Goal: Task Accomplishment & Management: Complete application form

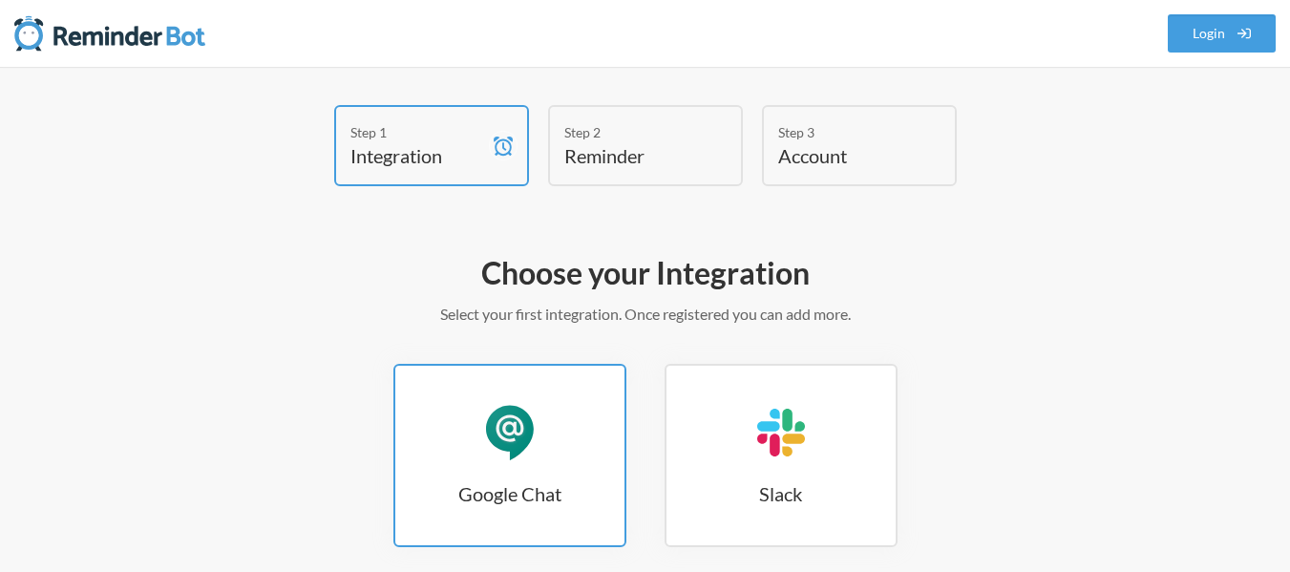
click at [538, 441] on div "Google Chat" at bounding box center [509, 432] width 57 height 57
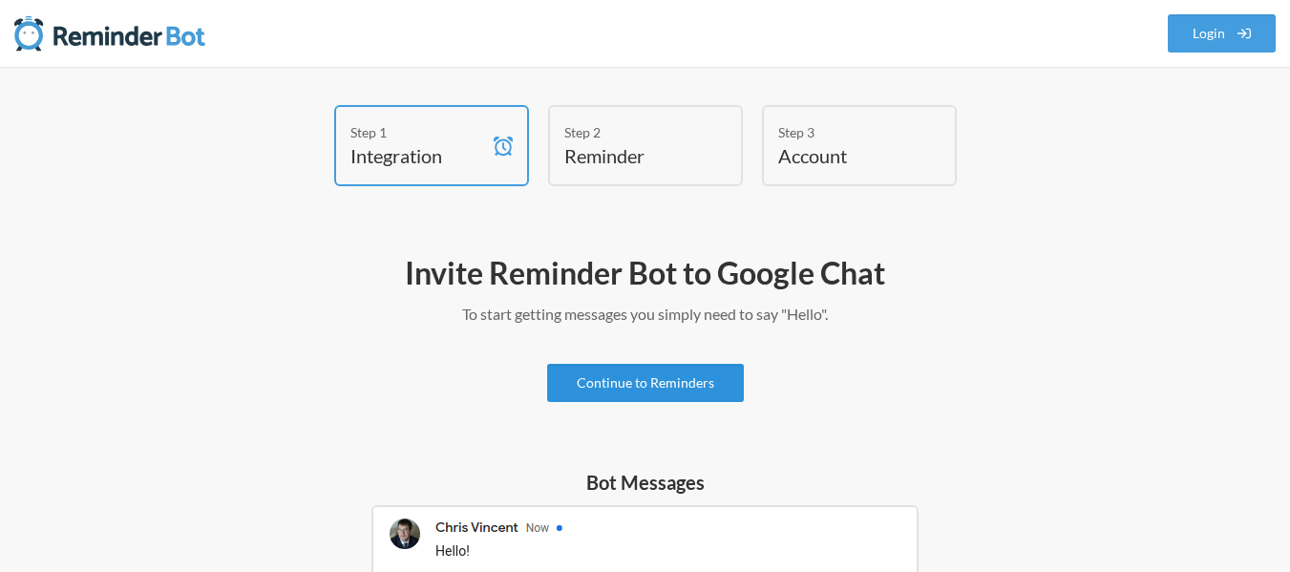
click at [590, 386] on link "Continue to Reminders" at bounding box center [645, 383] width 197 height 38
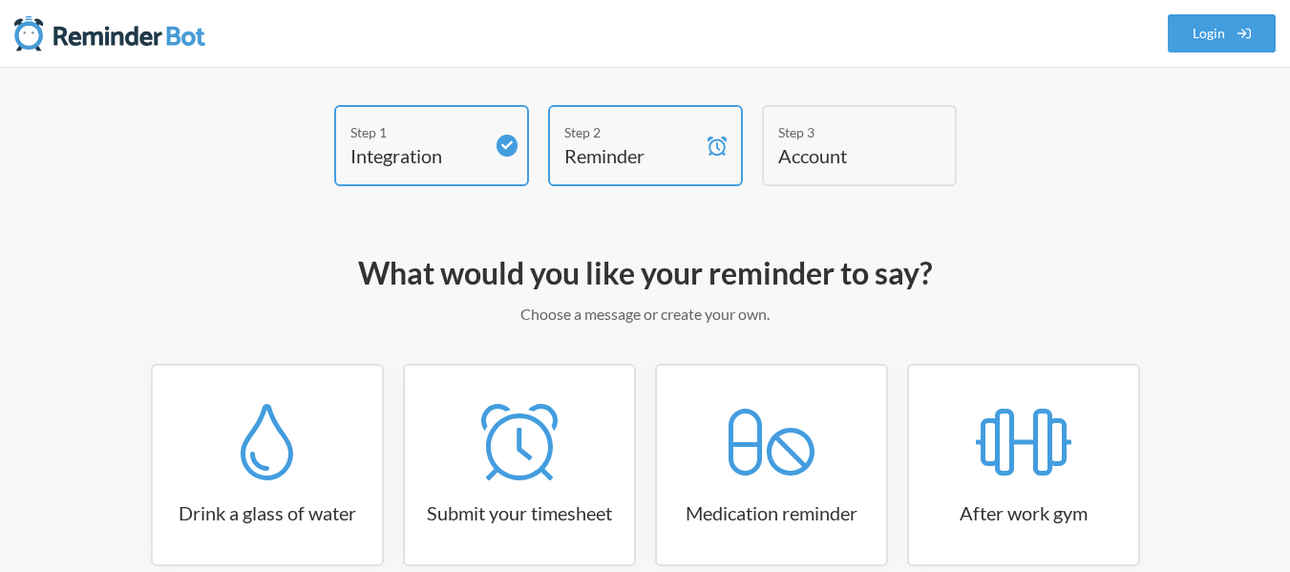
click at [607, 139] on div "Step 2" at bounding box center [631, 132] width 134 height 20
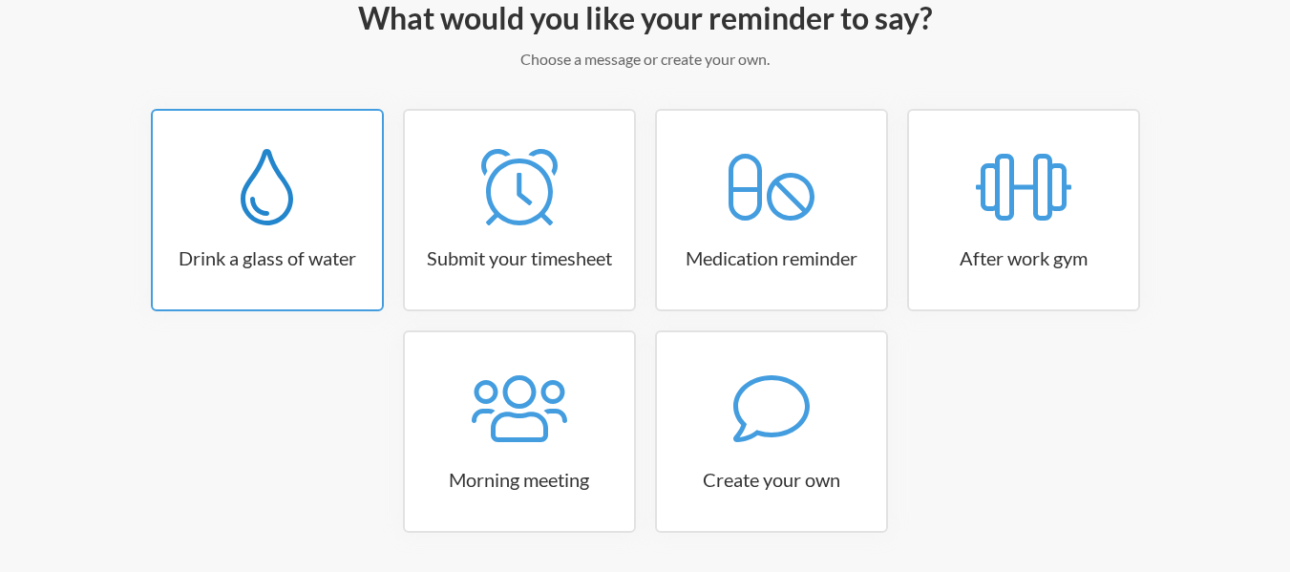
click at [311, 198] on div at bounding box center [267, 187] width 229 height 76
select select "06:30:00"
select select "true"
select select "11:00:00"
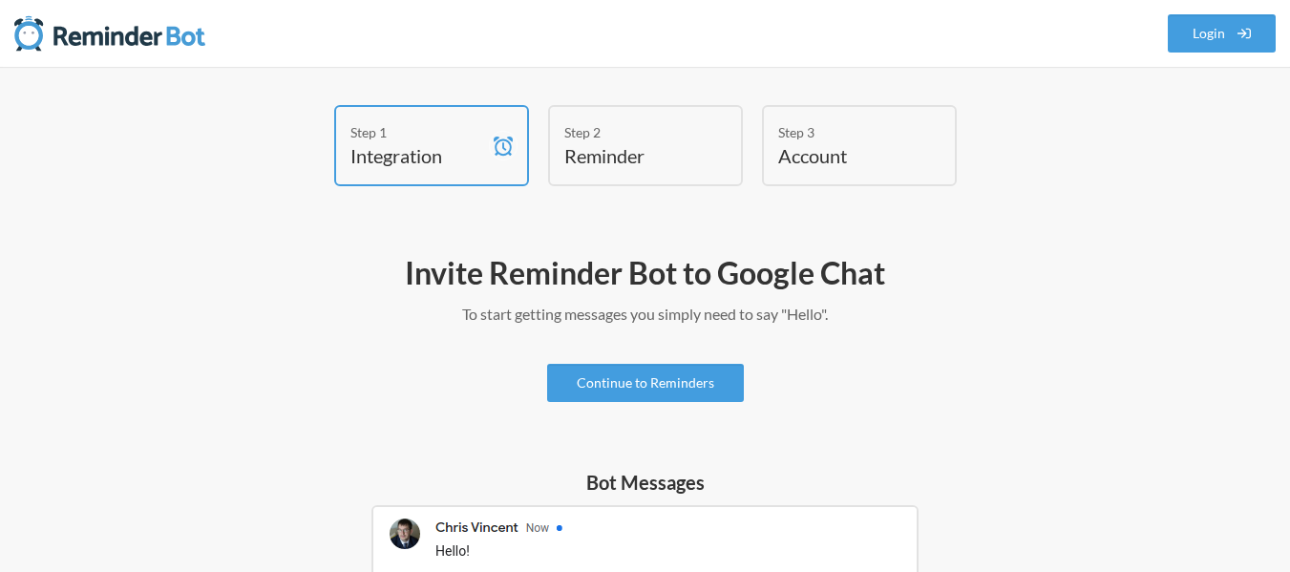
click at [588, 143] on h4 "Reminder" at bounding box center [631, 155] width 134 height 27
click at [646, 380] on link "Continue to Reminders" at bounding box center [645, 383] width 197 height 38
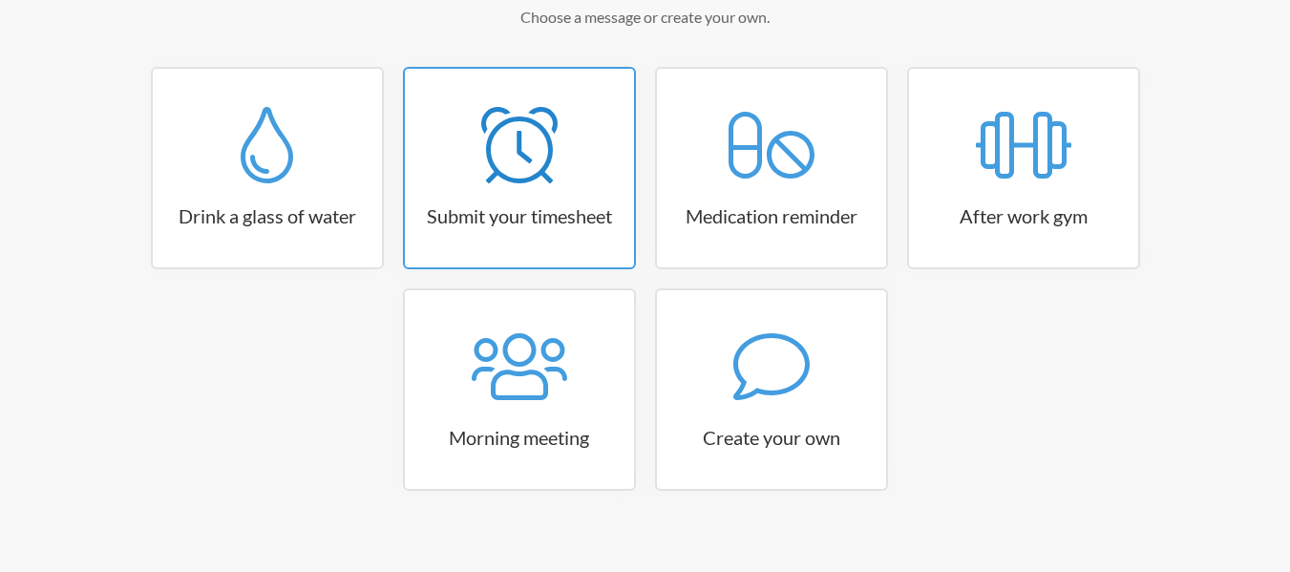
scroll to position [321, 0]
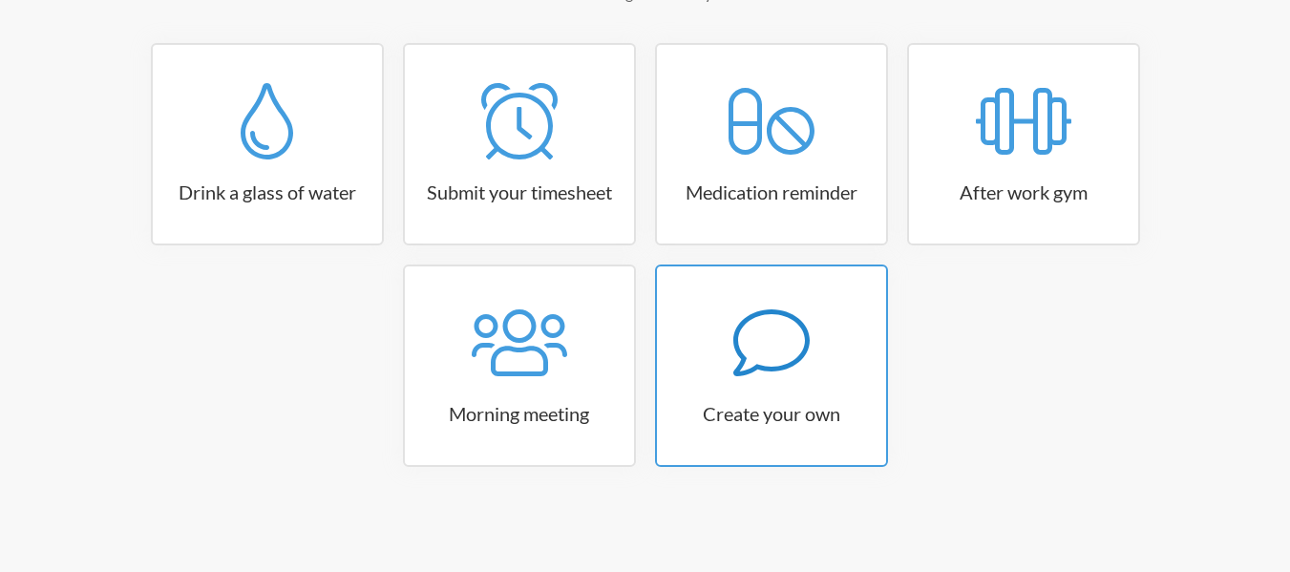
click at [773, 388] on link "Create your own" at bounding box center [771, 366] width 233 height 202
select select "11:30:00"
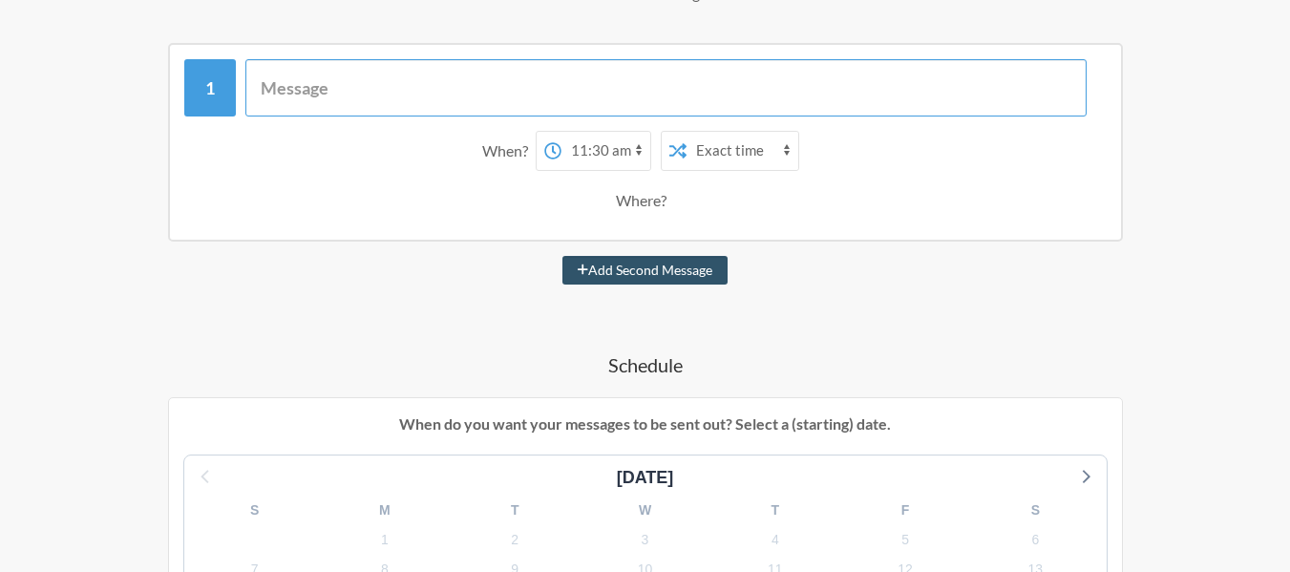
click at [457, 103] on input "text" at bounding box center [665, 87] width 841 height 57
type input "G"
type input "Game"
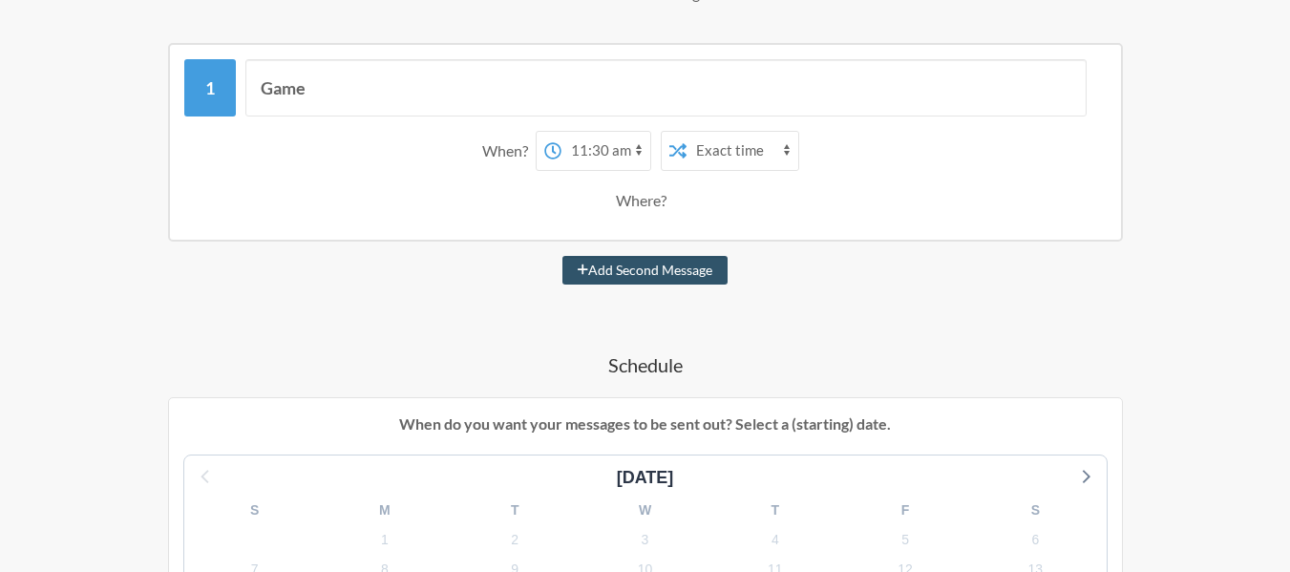
click at [640, 151] on select "12:00 am 12:15 am 12:30 am 12:45 am 1:00 am 1:15 am 1:30 am 1:45 am 2:00 am 2:1…" at bounding box center [606, 151] width 89 height 38
select select "13:30:00"
click at [562, 132] on select "12:00 am 12:15 am 12:30 am 12:45 am 1:00 am 1:15 am 1:30 am 1:45 am 2:00 am 2:1…" at bounding box center [606, 151] width 89 height 38
click at [760, 152] on select "Exact time Random time" at bounding box center [743, 151] width 112 height 38
click at [687, 132] on select "Exact time Random time" at bounding box center [743, 151] width 112 height 38
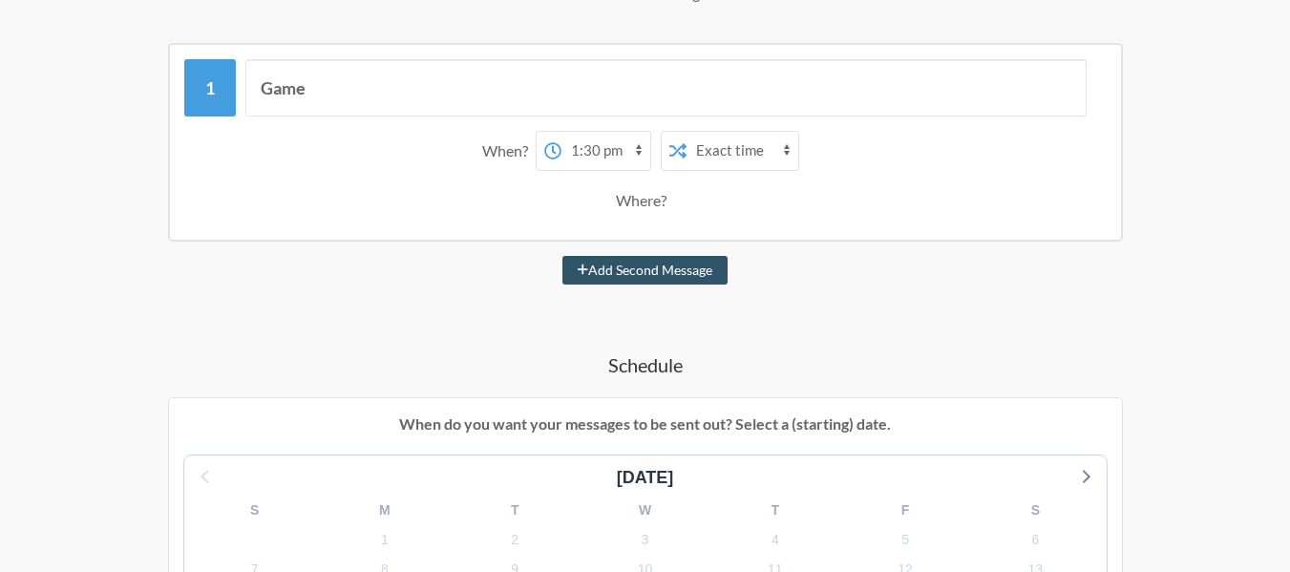
click at [754, 157] on select "Exact time Random time" at bounding box center [743, 151] width 112 height 38
click at [790, 157] on select "Exact time Random time" at bounding box center [743, 151] width 112 height 38
click at [687, 132] on select "Exact time Random time" at bounding box center [743, 151] width 112 height 38
click at [628, 263] on button "Add Second Message" at bounding box center [645, 270] width 165 height 29
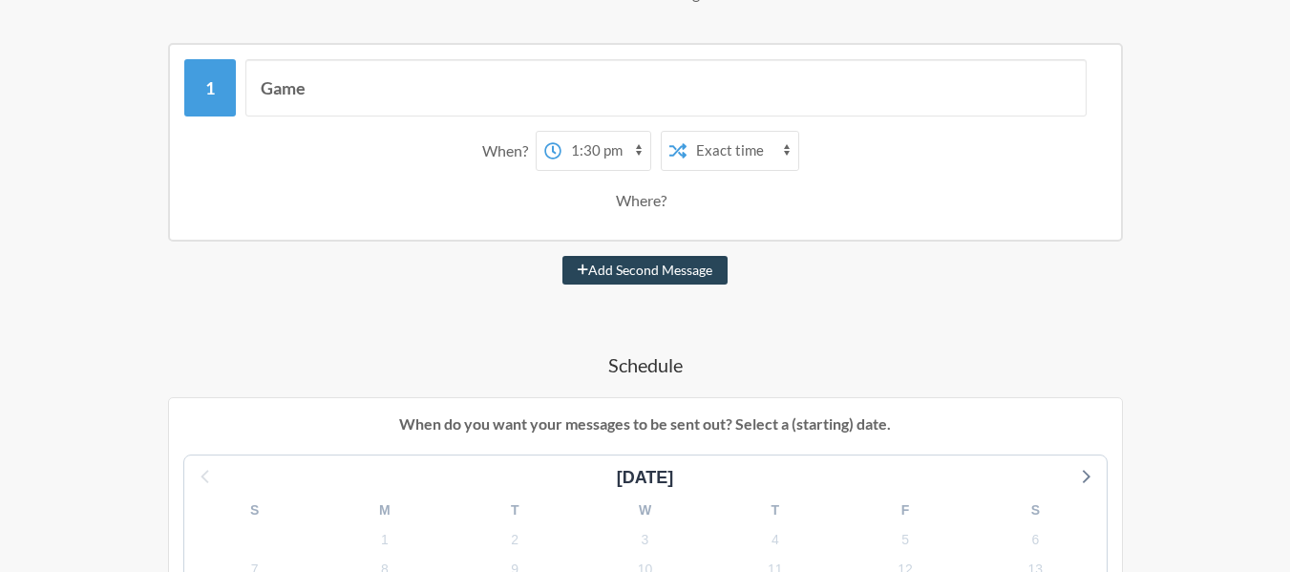
select select "14:30:00"
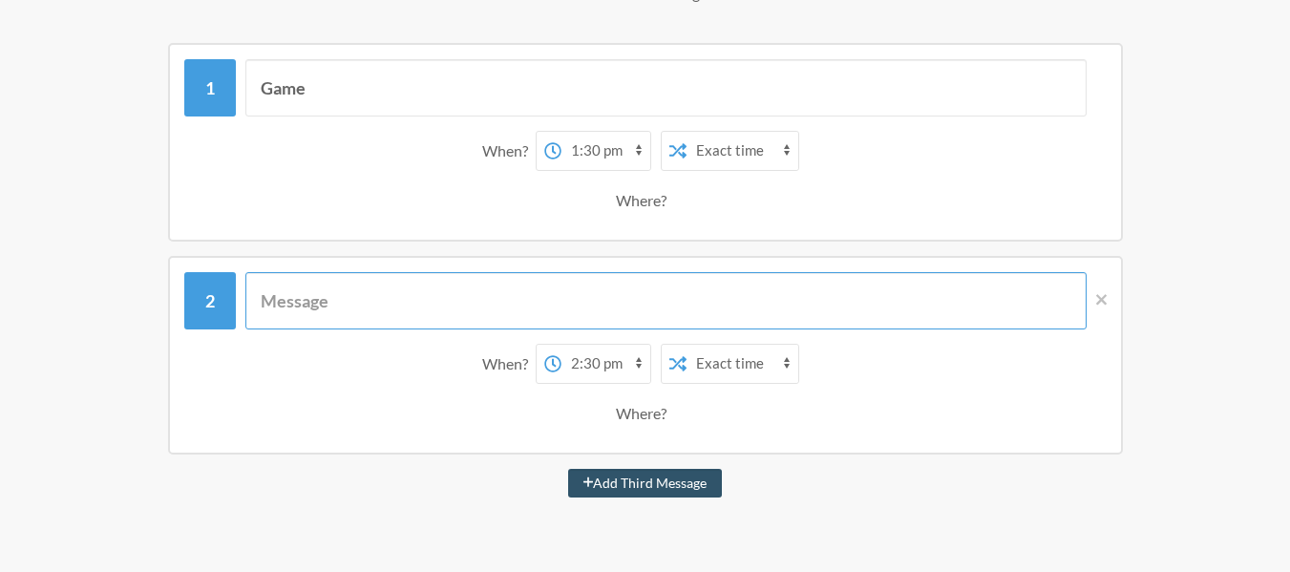
click at [469, 326] on input "text" at bounding box center [665, 300] width 841 height 57
type input "Game Over"
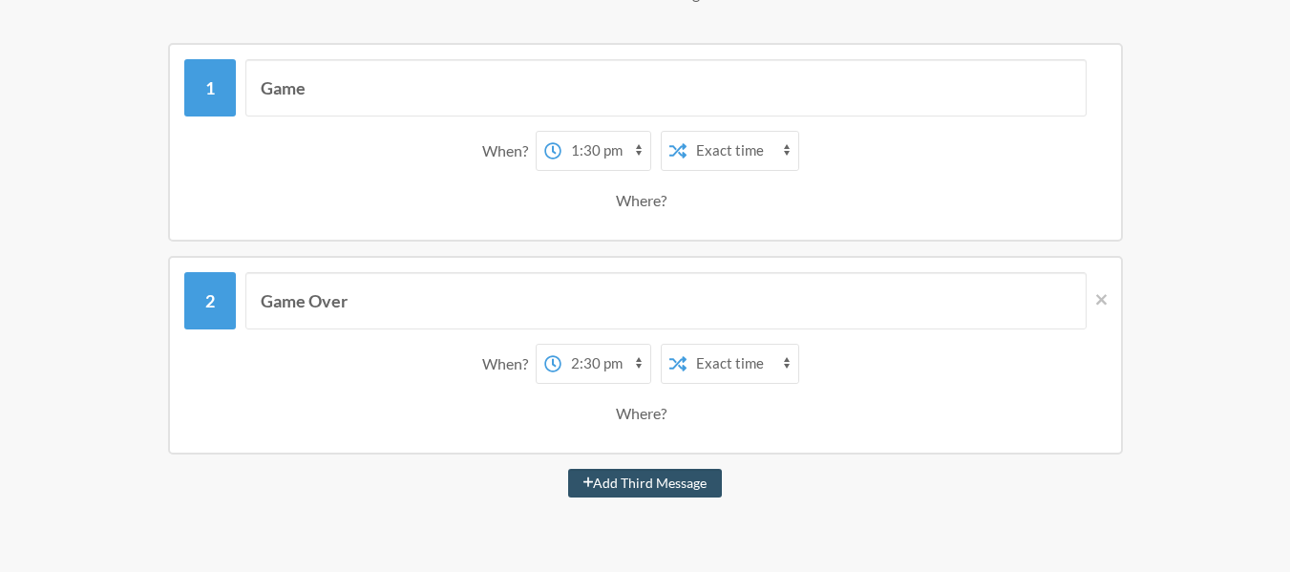
click at [567, 372] on select "12:00 am 12:15 am 12:30 am 12:45 am 1:00 am 1:15 am 1:30 am 1:45 am 2:00 am 2:1…" at bounding box center [606, 364] width 89 height 38
select select "02:00:00"
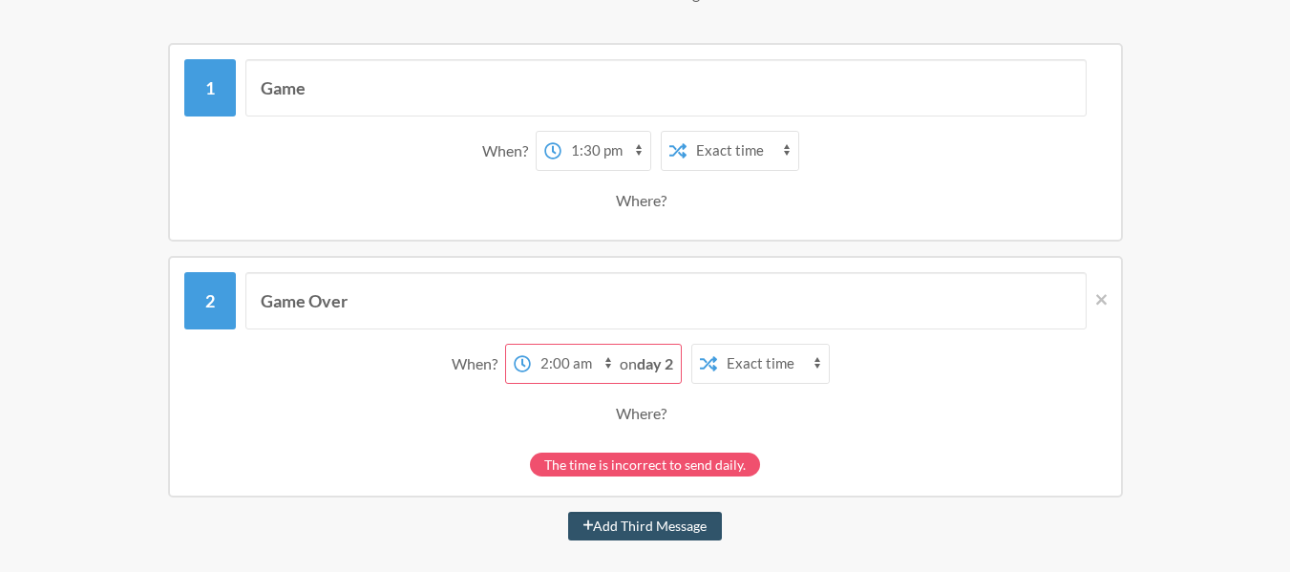
click at [393, 223] on div "When? 12:00 am 12:15 am 12:30 am 12:45 am 1:00 am 1:15 am 1:30 am 1:45 am 2:00 …" at bounding box center [645, 175] width 923 height 109
click at [1094, 299] on span at bounding box center [1097, 299] width 20 height 21
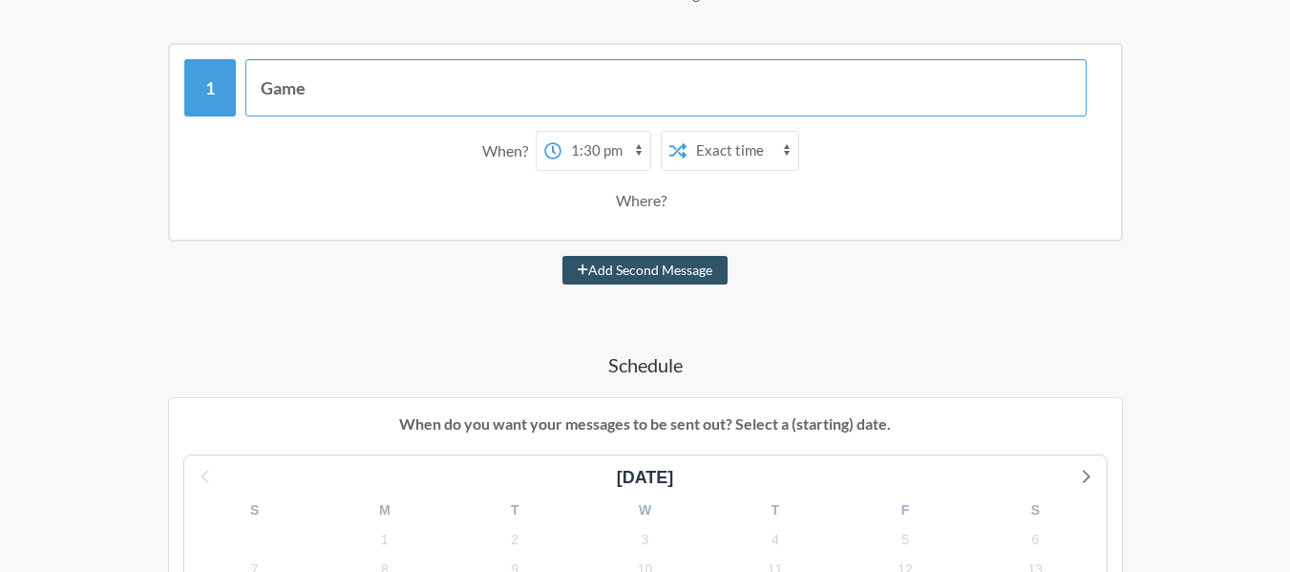
click at [449, 91] on input "Game" at bounding box center [665, 87] width 841 height 57
type input "G"
type input "L"
type input "Học Bài"
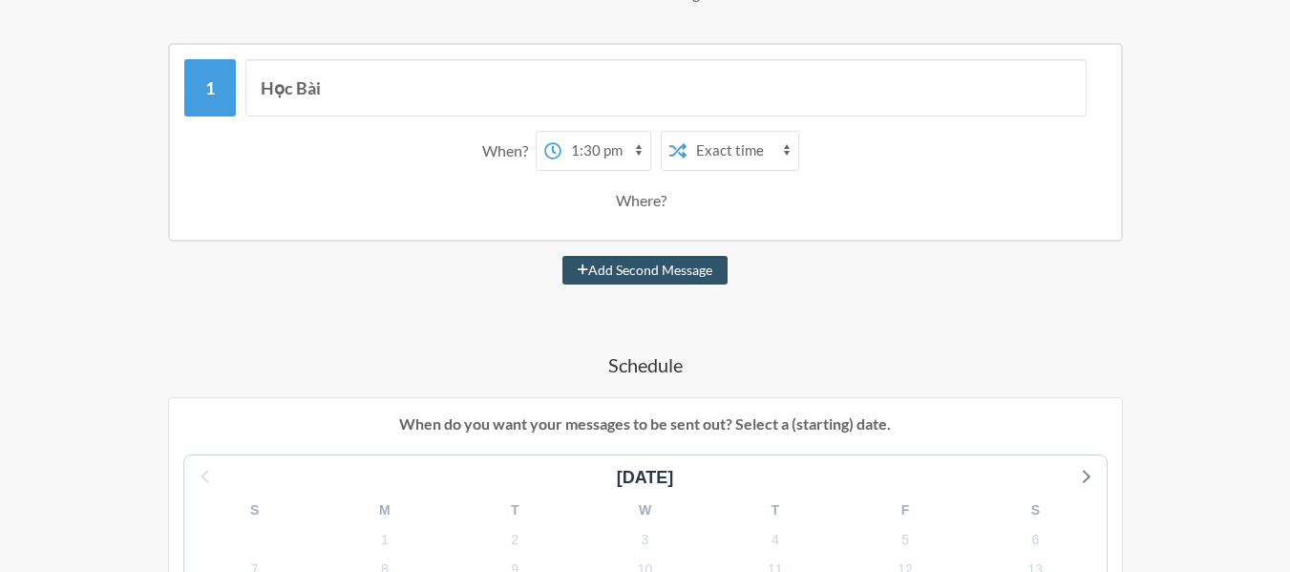
click at [595, 147] on select "12:00 am 12:15 am 12:30 am 12:45 am 1:00 am 1:15 am 1:30 am 1:45 am 2:00 am 2:1…" at bounding box center [606, 151] width 89 height 38
select select "17:00:00"
click at [562, 132] on select "12:00 am 12:15 am 12:30 am 12:45 am 1:00 am 1:15 am 1:30 am 1:45 am 2:00 am 2:1…" at bounding box center [606, 151] width 89 height 38
click at [699, 262] on button "Add Second Message" at bounding box center [645, 270] width 165 height 29
select select "18:00:00"
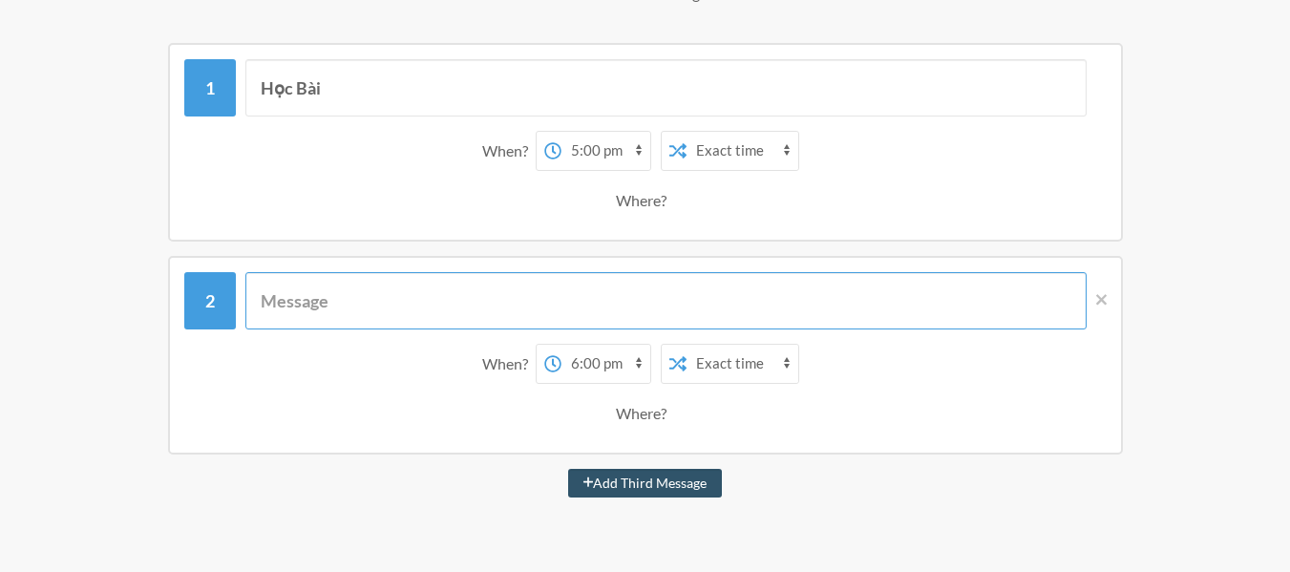
click at [462, 287] on input "text" at bounding box center [665, 300] width 841 height 57
type input "D"
type input "Đi ngủ"
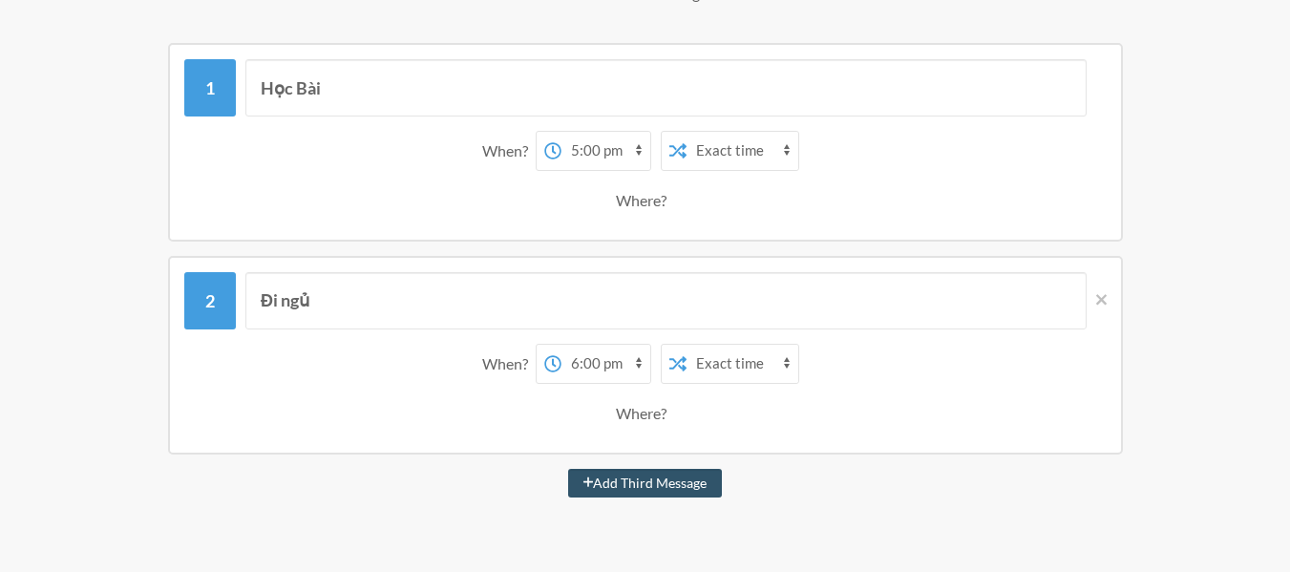
click at [617, 371] on select "12:00 am 12:15 am 12:30 am 12:45 am 1:00 am 1:15 am 1:30 am 1:45 am 2:00 am 2:1…" at bounding box center [606, 364] width 89 height 38
select select "21:45:00"
click at [562, 345] on select "12:00 am 12:15 am 12:30 am 12:45 am 1:00 am 1:15 am 1:30 am 1:45 am 2:00 am 2:1…" at bounding box center [606, 364] width 89 height 38
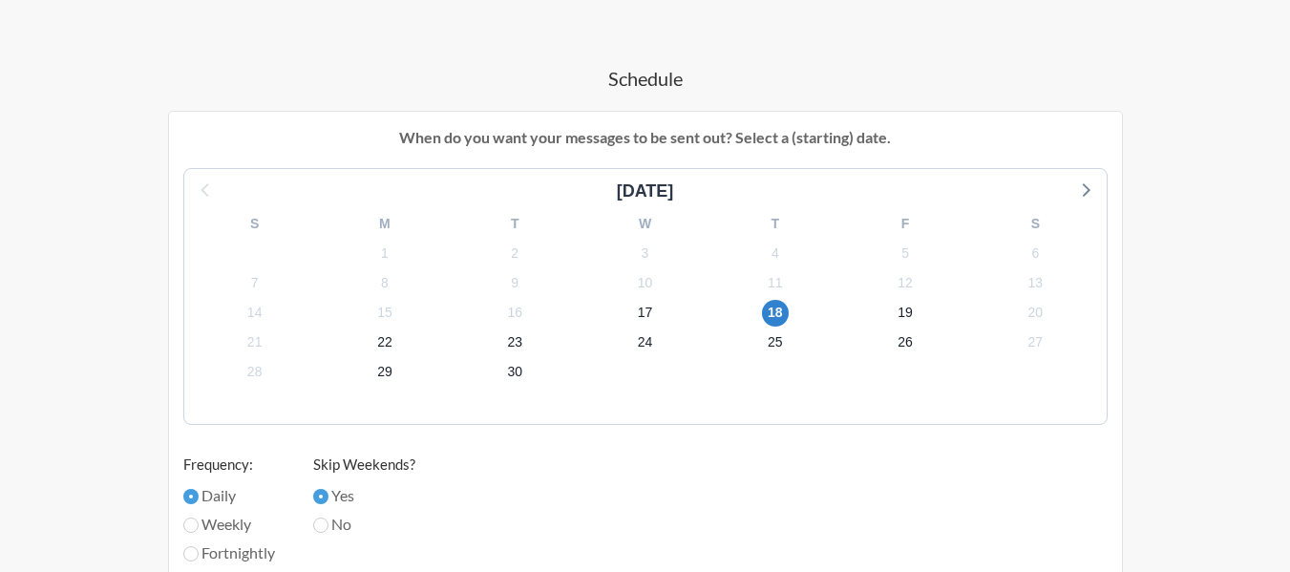
scroll to position [830, 0]
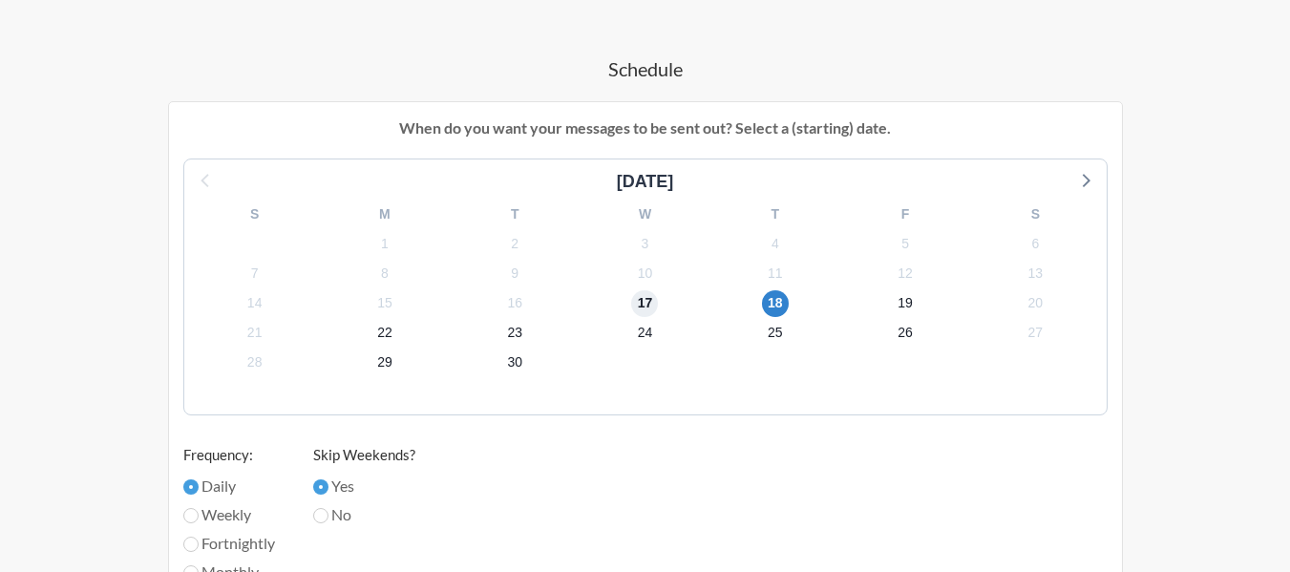
click at [638, 303] on span "17" at bounding box center [644, 303] width 27 height 27
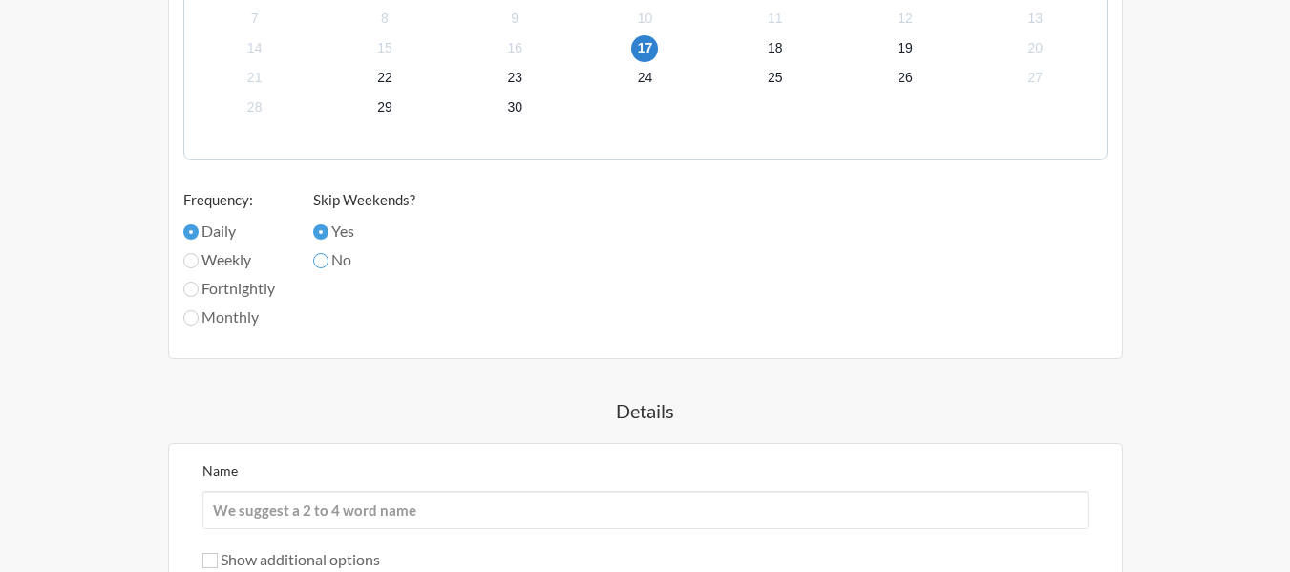
click at [327, 258] on input "No" at bounding box center [320, 260] width 15 height 15
radio input "true"
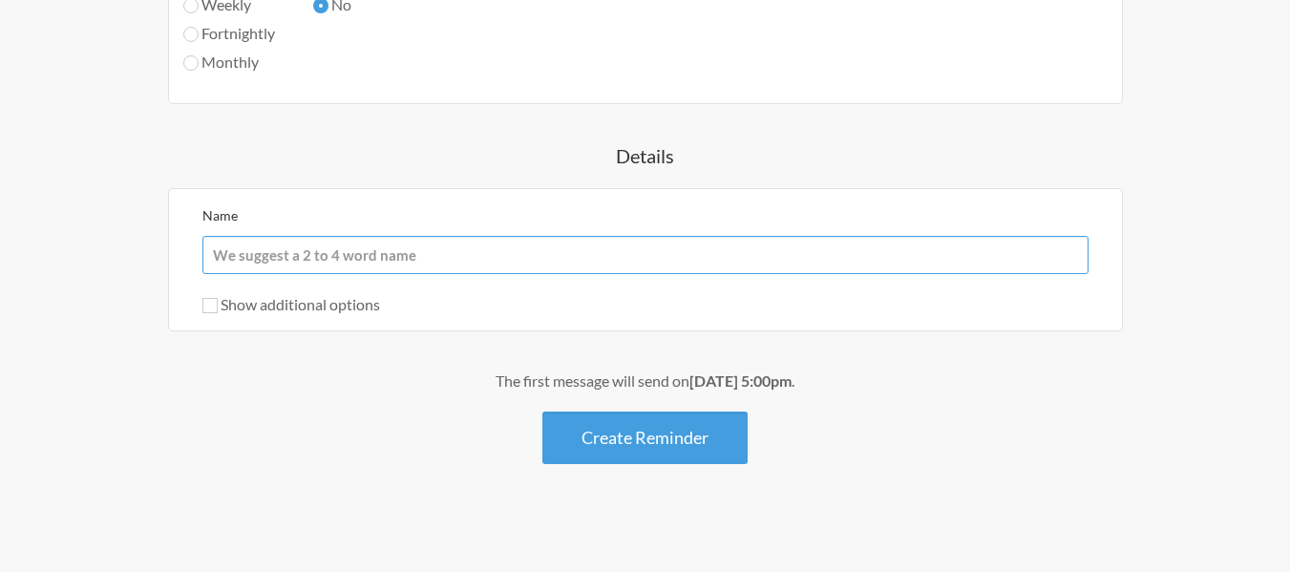
click at [488, 272] on input "Name" at bounding box center [645, 255] width 886 height 38
type input "[PERSON_NAME] [PERSON_NAME]"
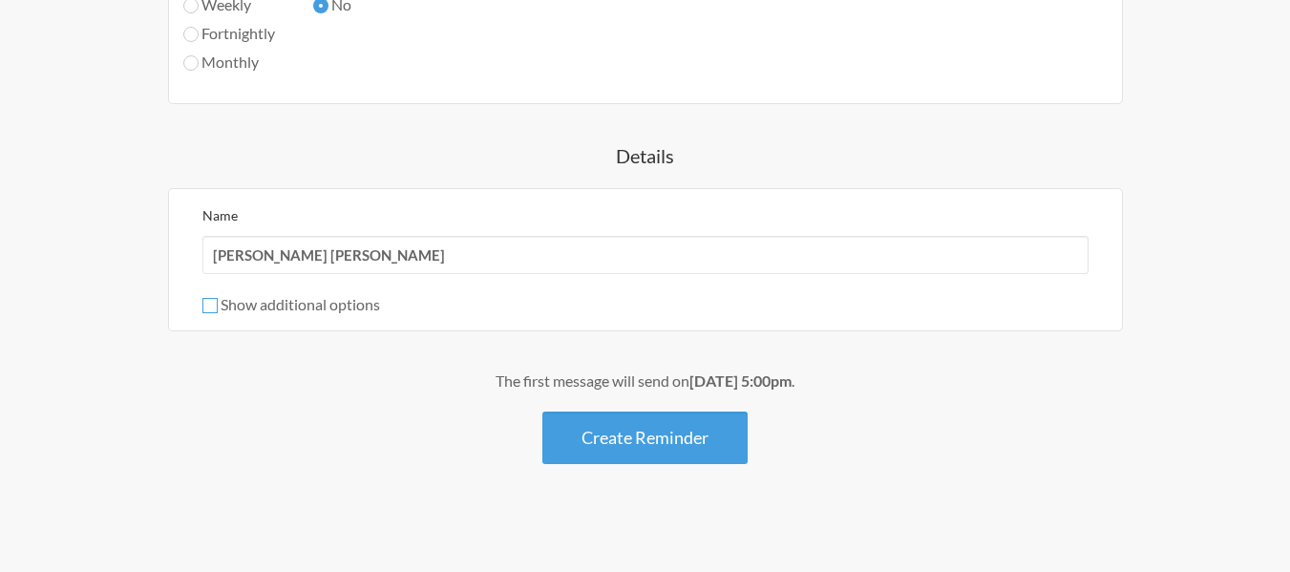
click at [211, 306] on input "Show additional options" at bounding box center [209, 305] width 15 height 15
checkbox input "true"
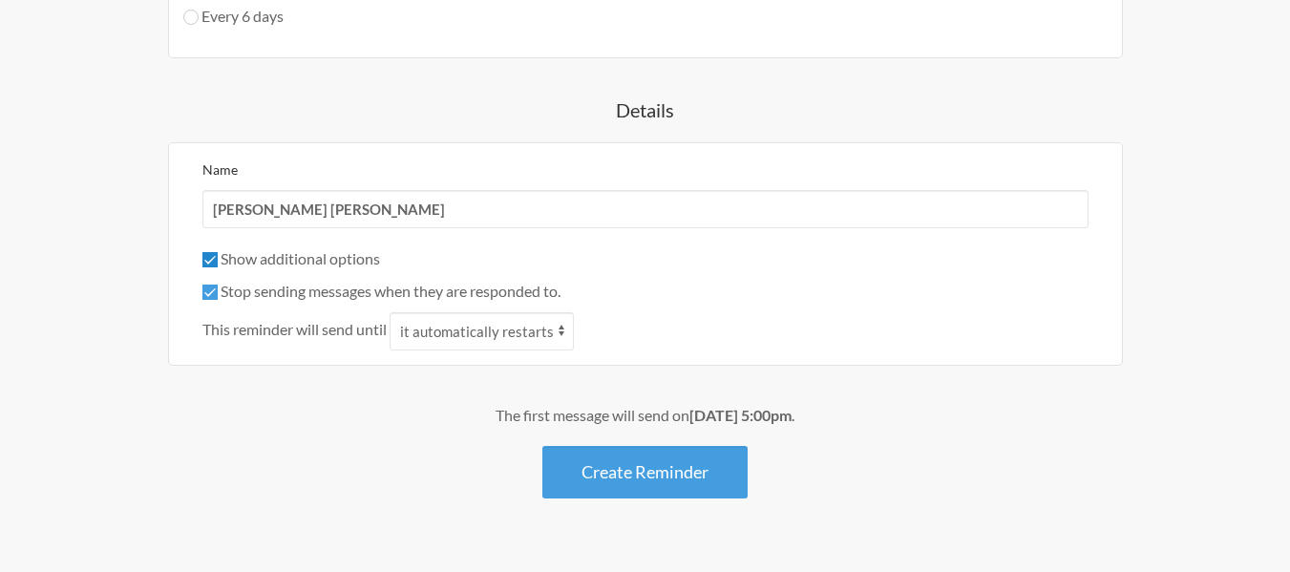
scroll to position [1570, 0]
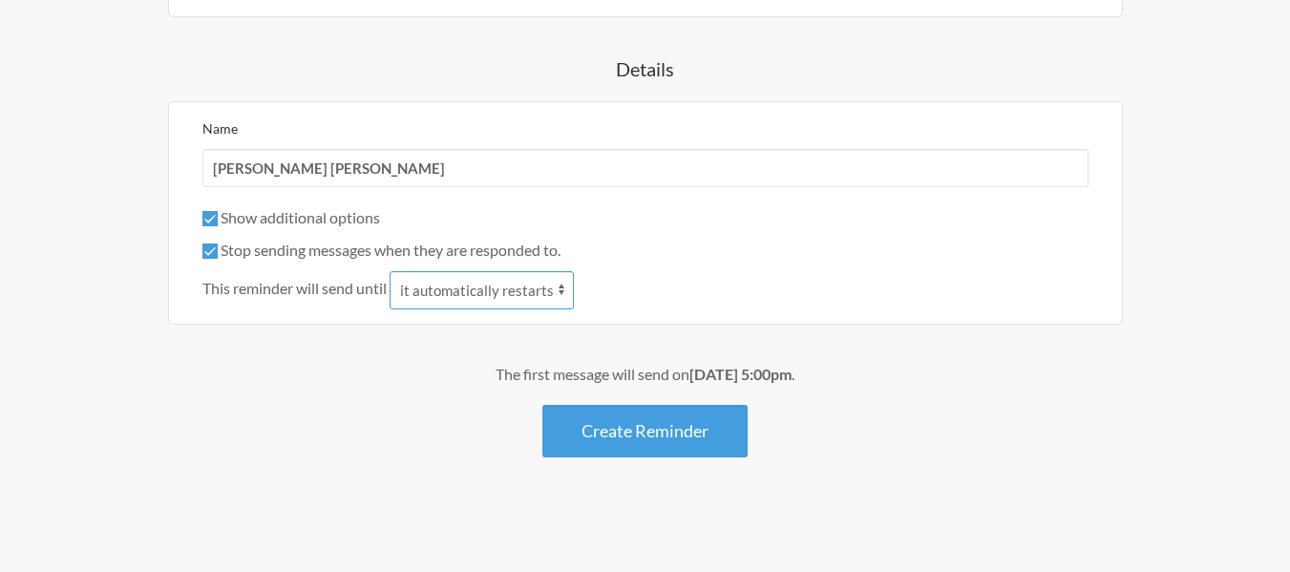
click at [460, 290] on select "it automatically restarts it is replied to" at bounding box center [482, 290] width 184 height 38
select select "1"
click at [392, 271] on select "it automatically restarts it is replied to" at bounding box center [482, 290] width 184 height 38
click at [216, 254] on input "Stop sending messages when they are responded to." at bounding box center [209, 251] width 15 height 15
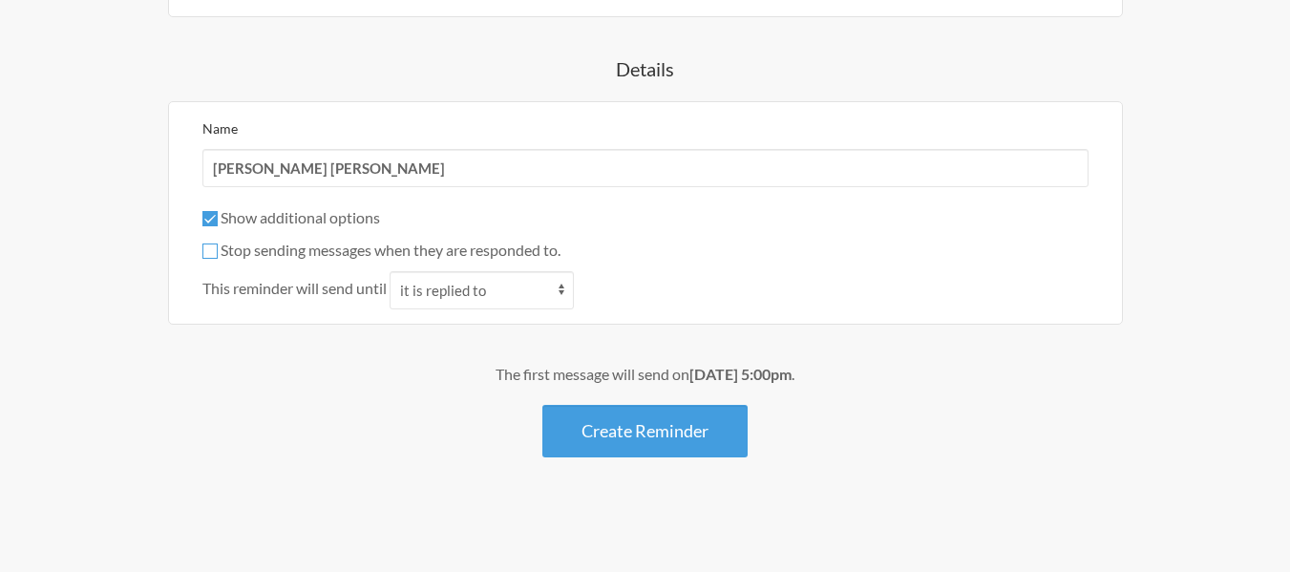
checkbox input "true"
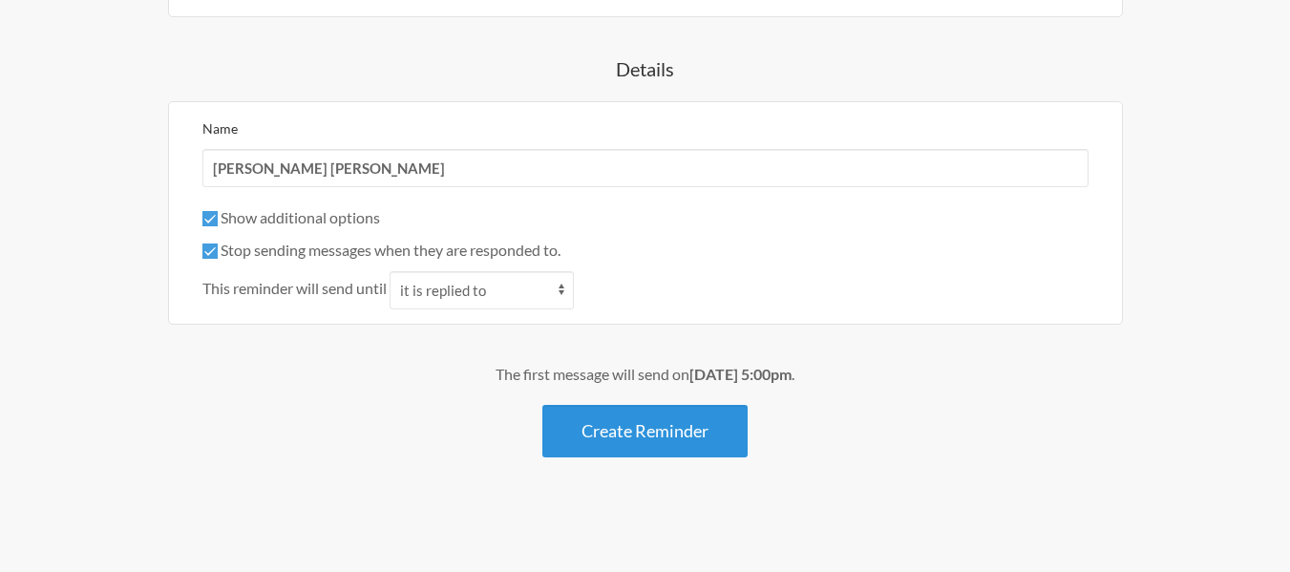
click at [622, 425] on button "Create Reminder" at bounding box center [644, 431] width 205 height 53
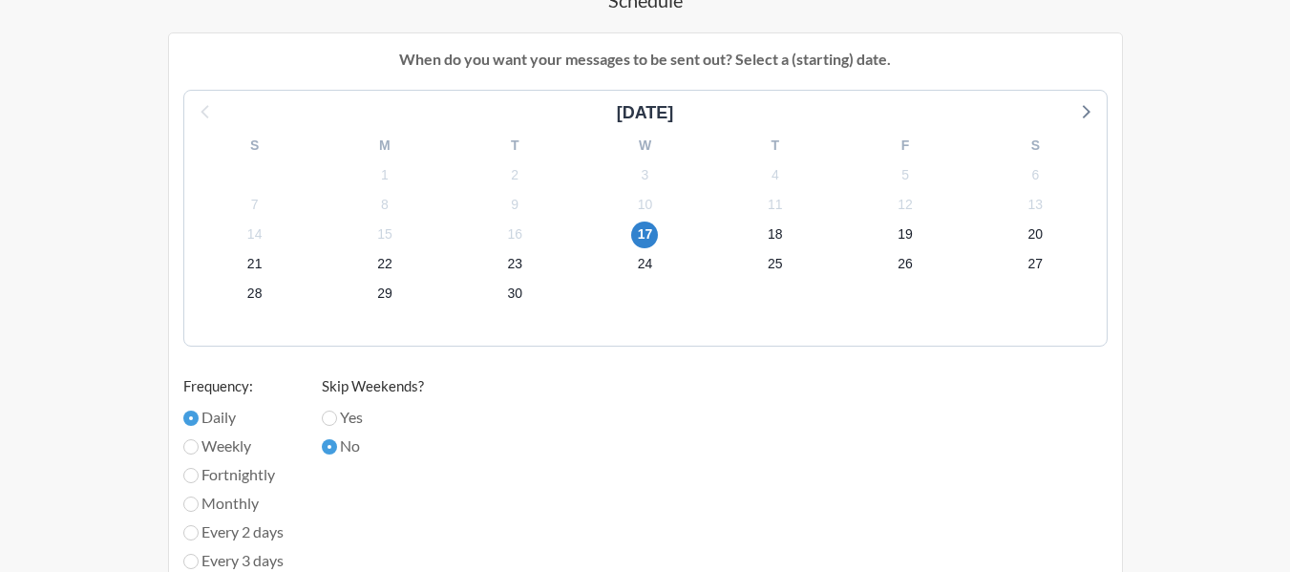
scroll to position [1019, 0]
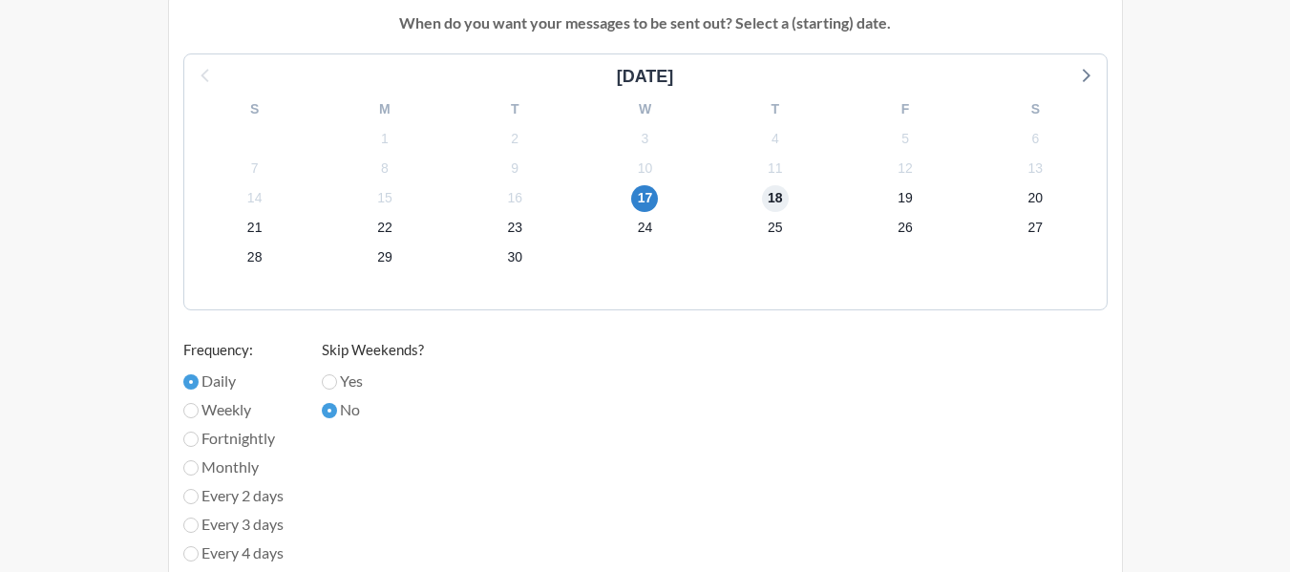
click at [780, 202] on span "18" at bounding box center [775, 198] width 27 height 27
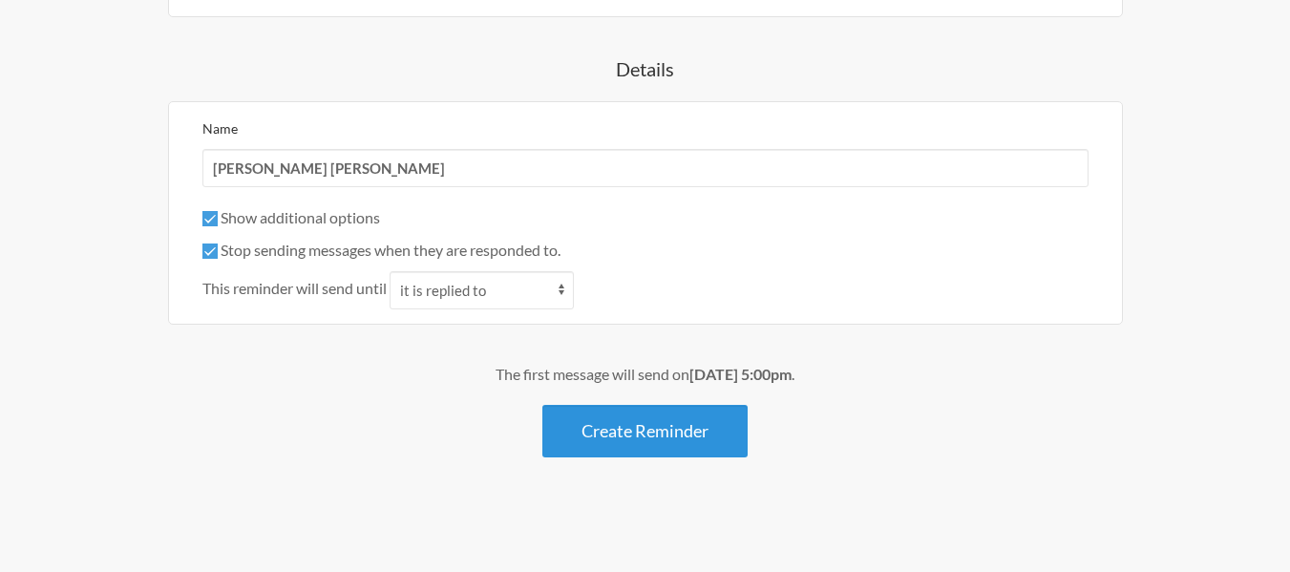
click at [669, 419] on button "Create Reminder" at bounding box center [644, 431] width 205 height 53
